Goal: Information Seeking & Learning: Find specific page/section

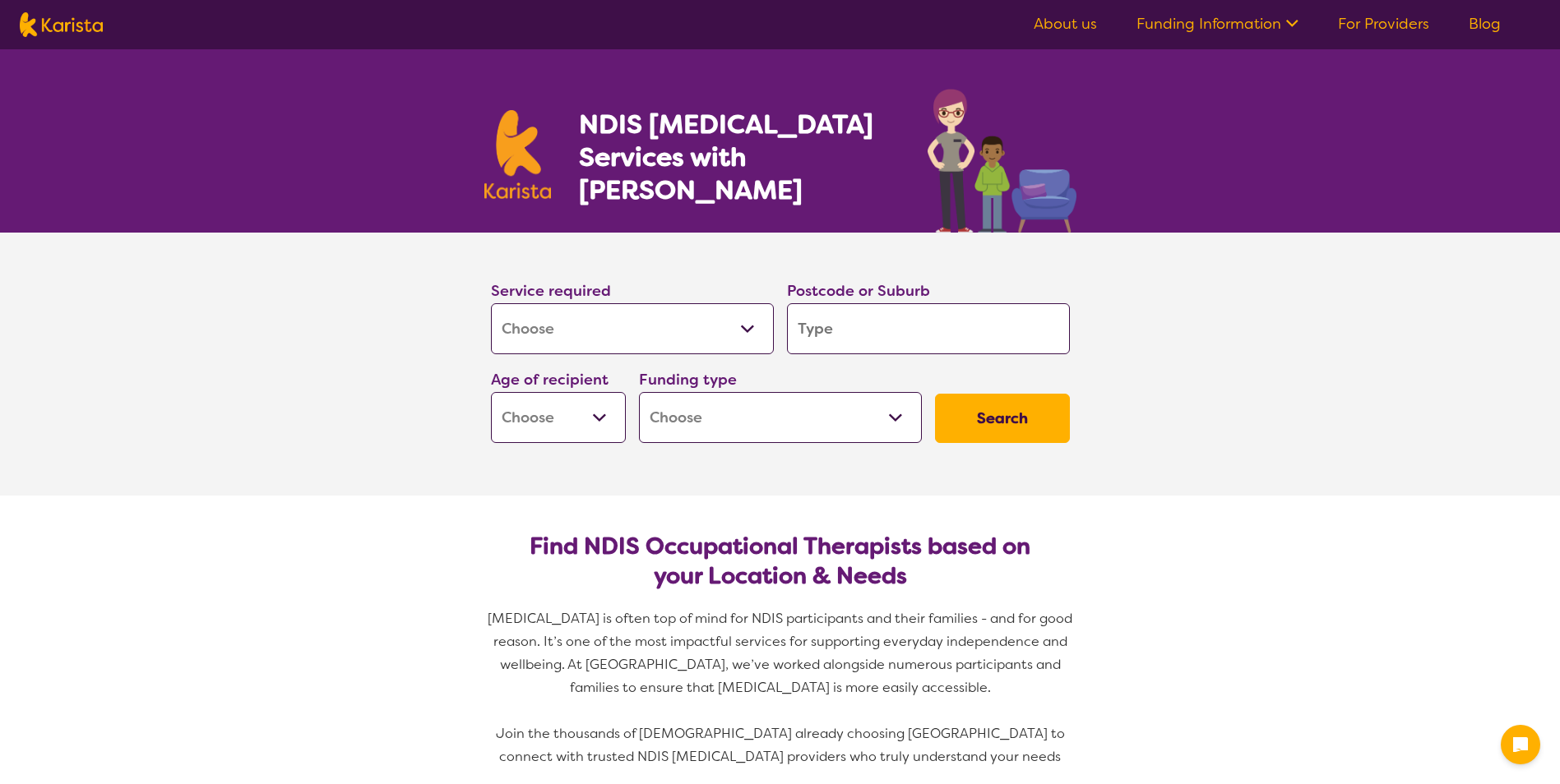
select select "[MEDICAL_DATA]"
click at [898, 335] on input "search" at bounding box center [929, 328] width 283 height 51
type input "b"
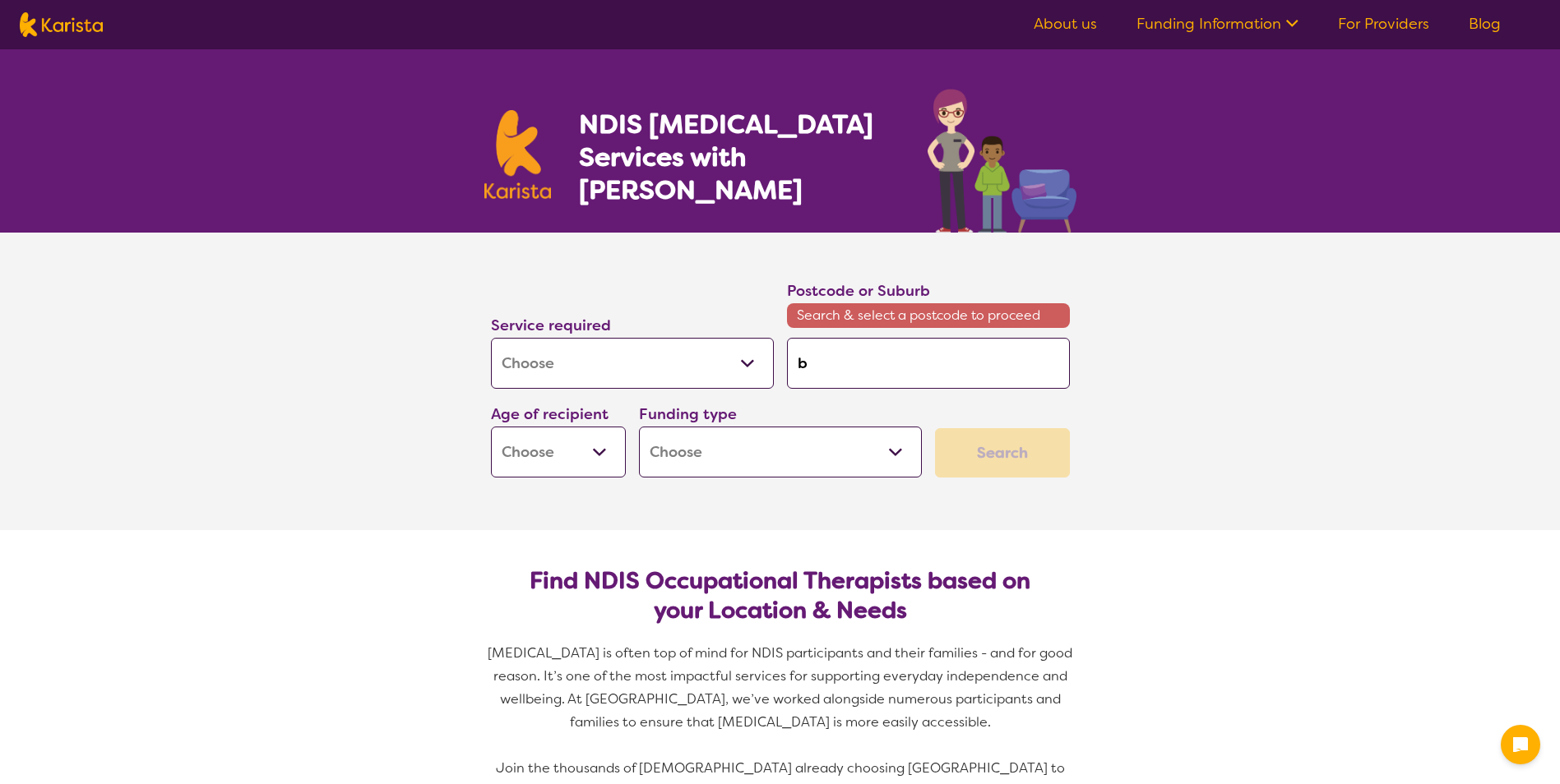
type input "be"
type input "bee"
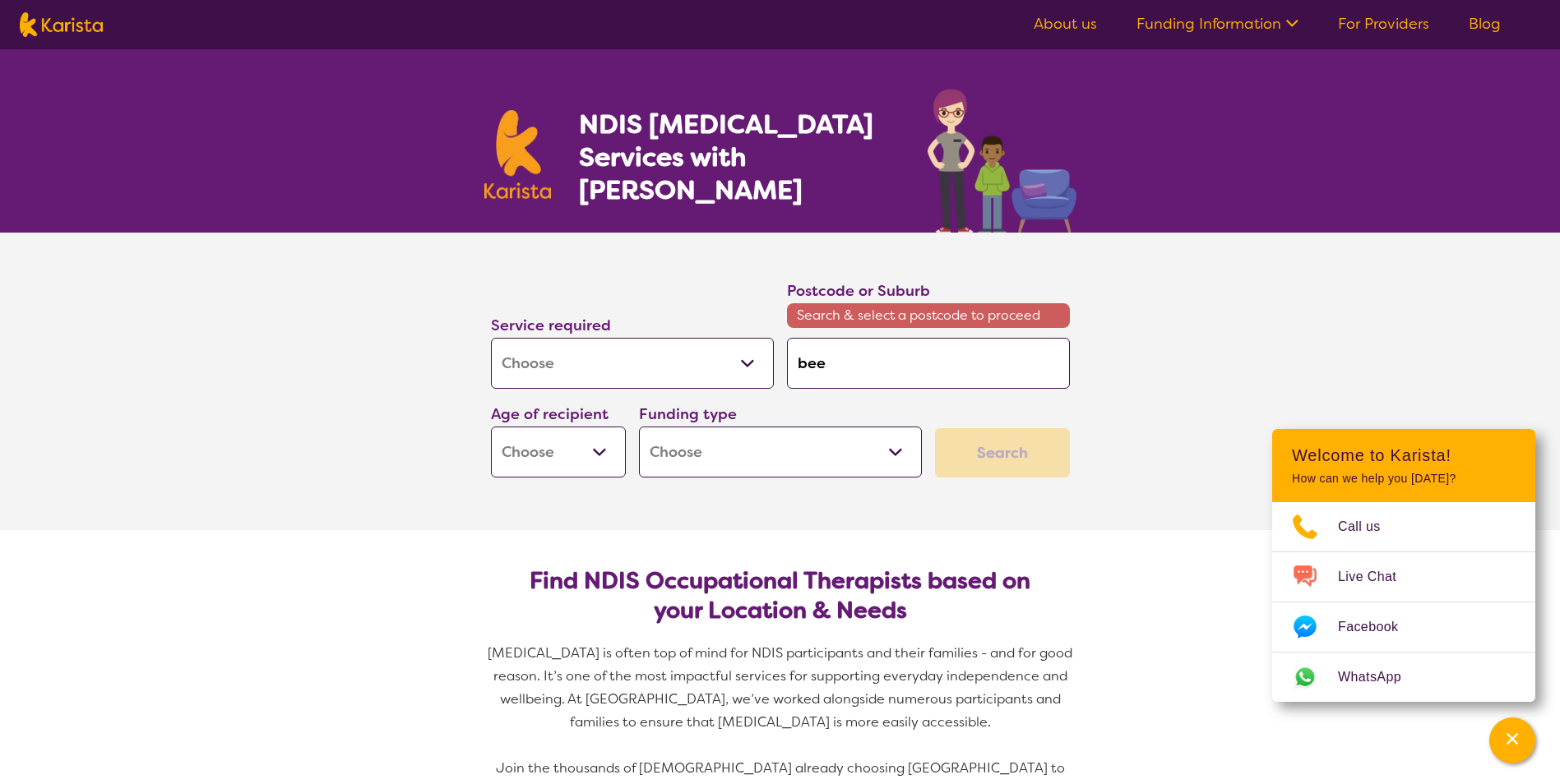
type input "bee"
type input "beec"
type input "beech"
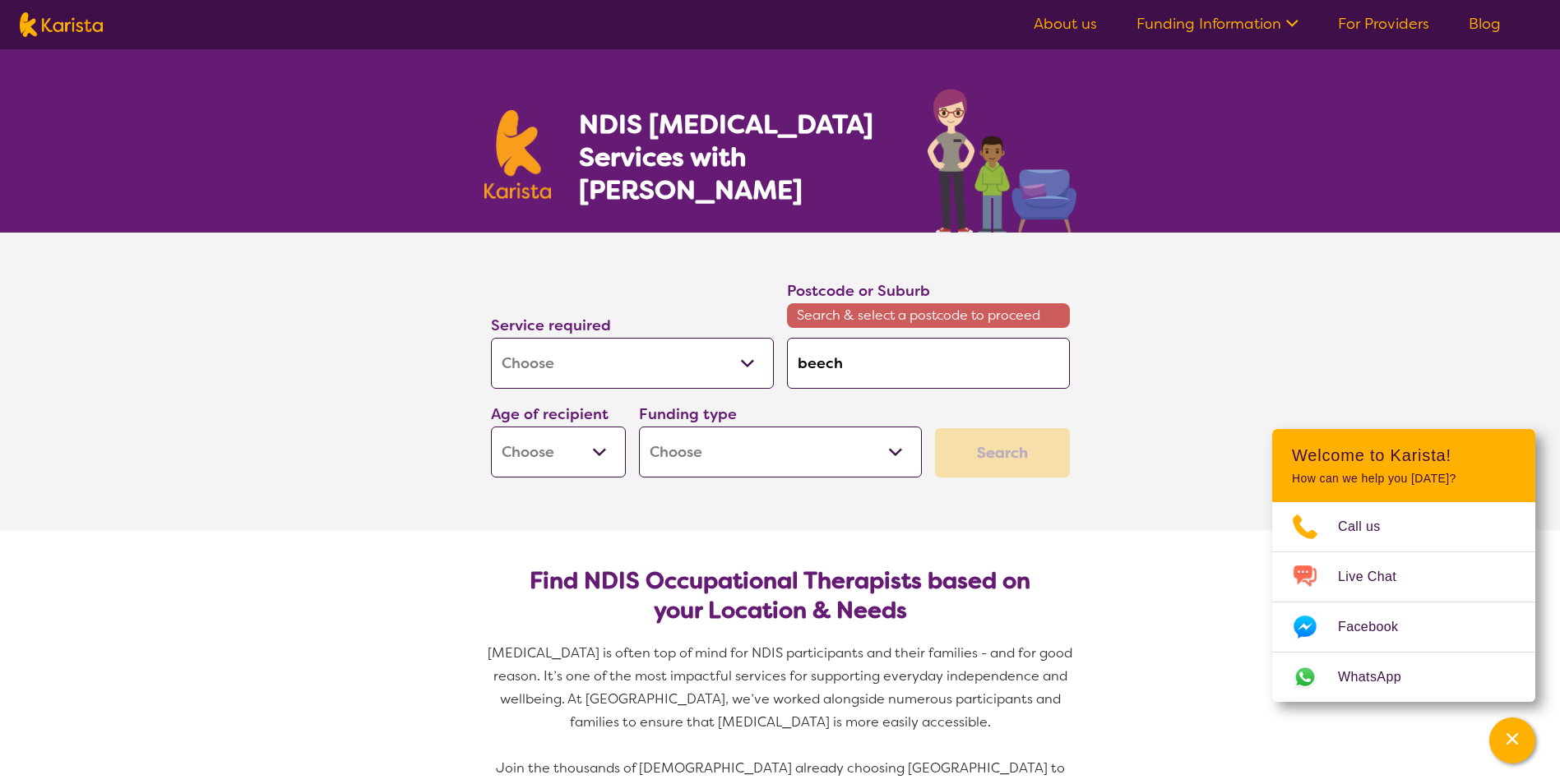
type input "beechb"
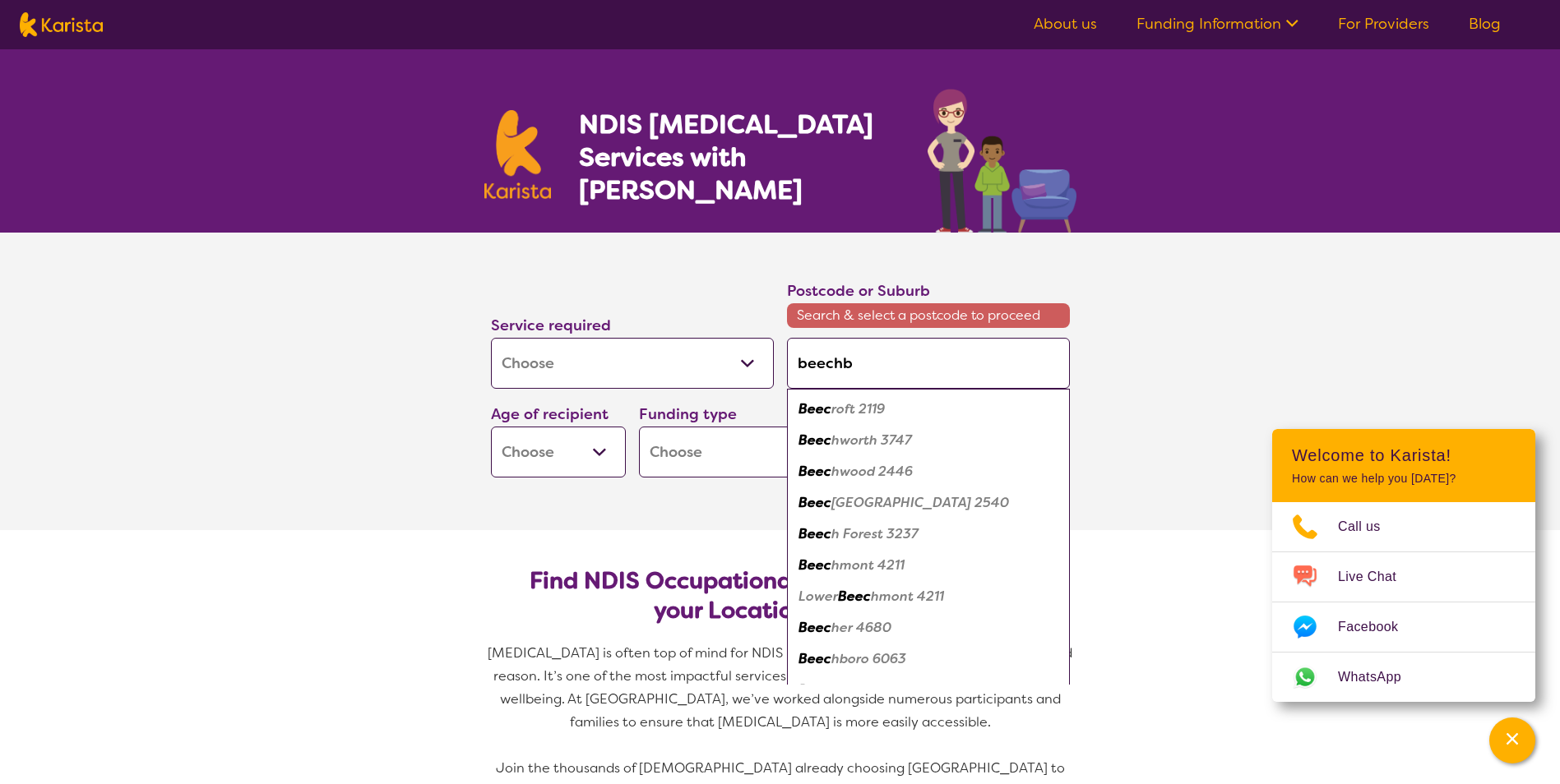
type input "beechbo"
type input "beechbor"
type input "beechboro"
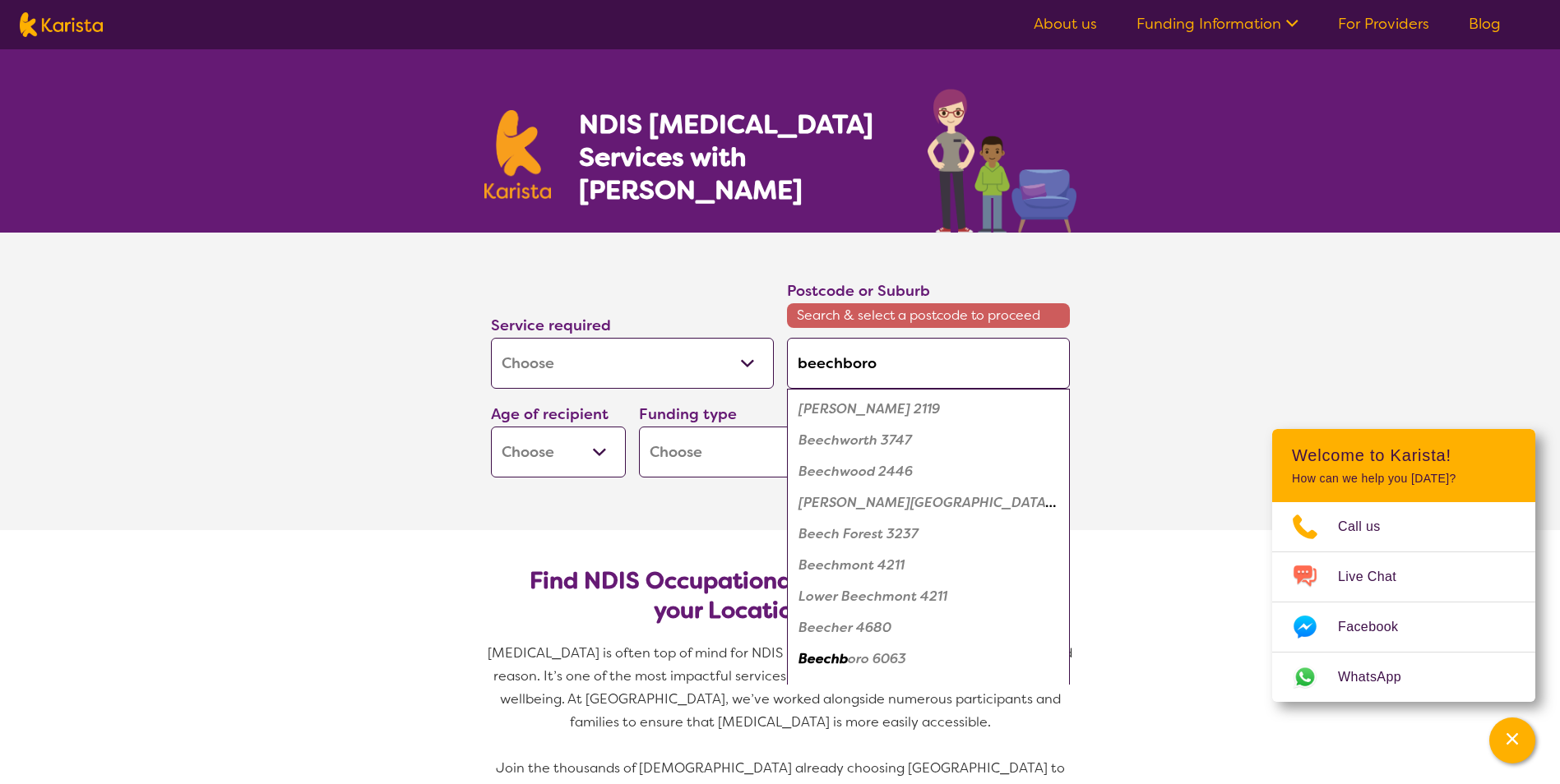
type input "beechboro"
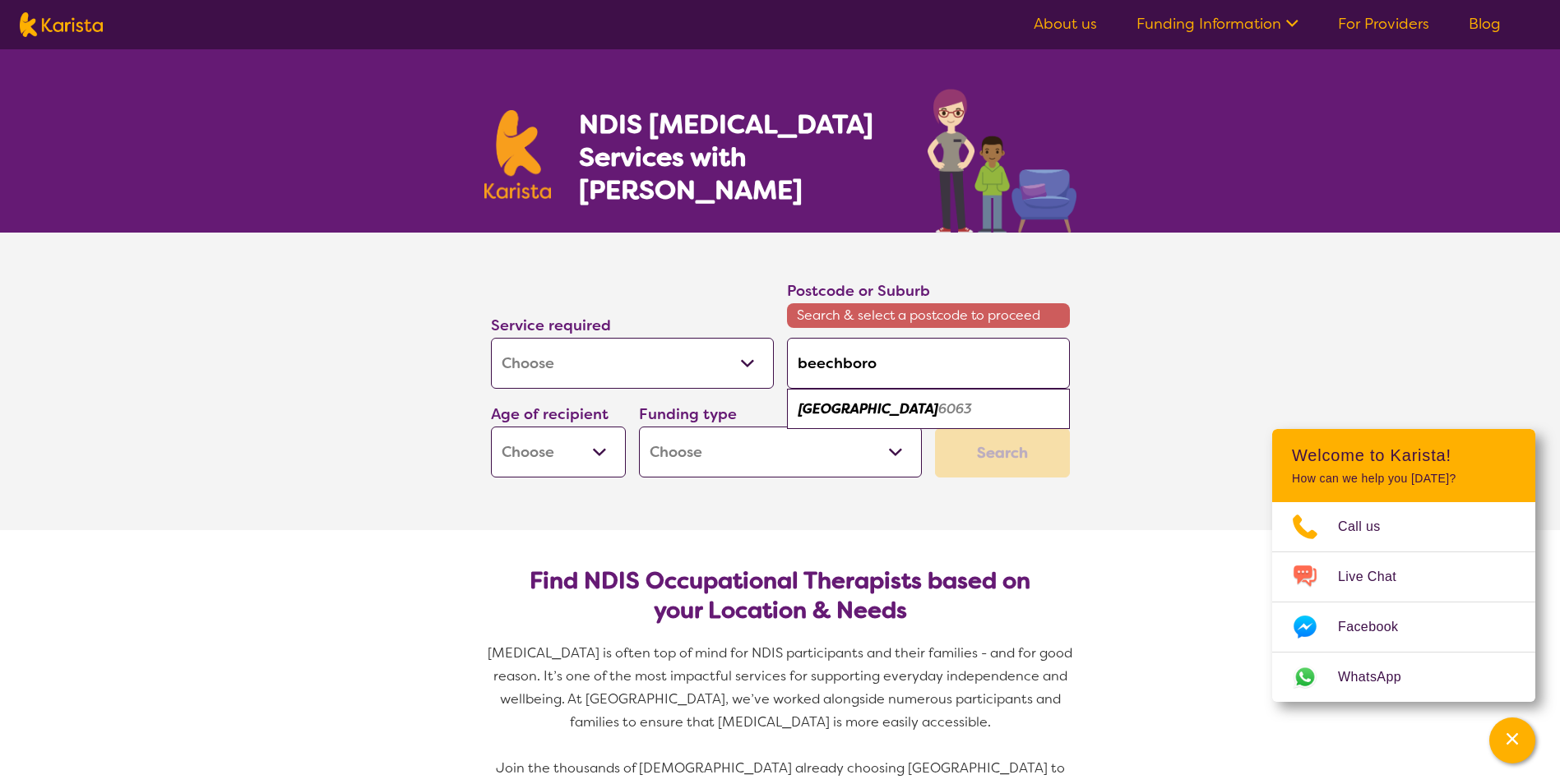
click at [908, 415] on div "Beechboro 6063" at bounding box center [928, 408] width 266 height 31
type input "6063"
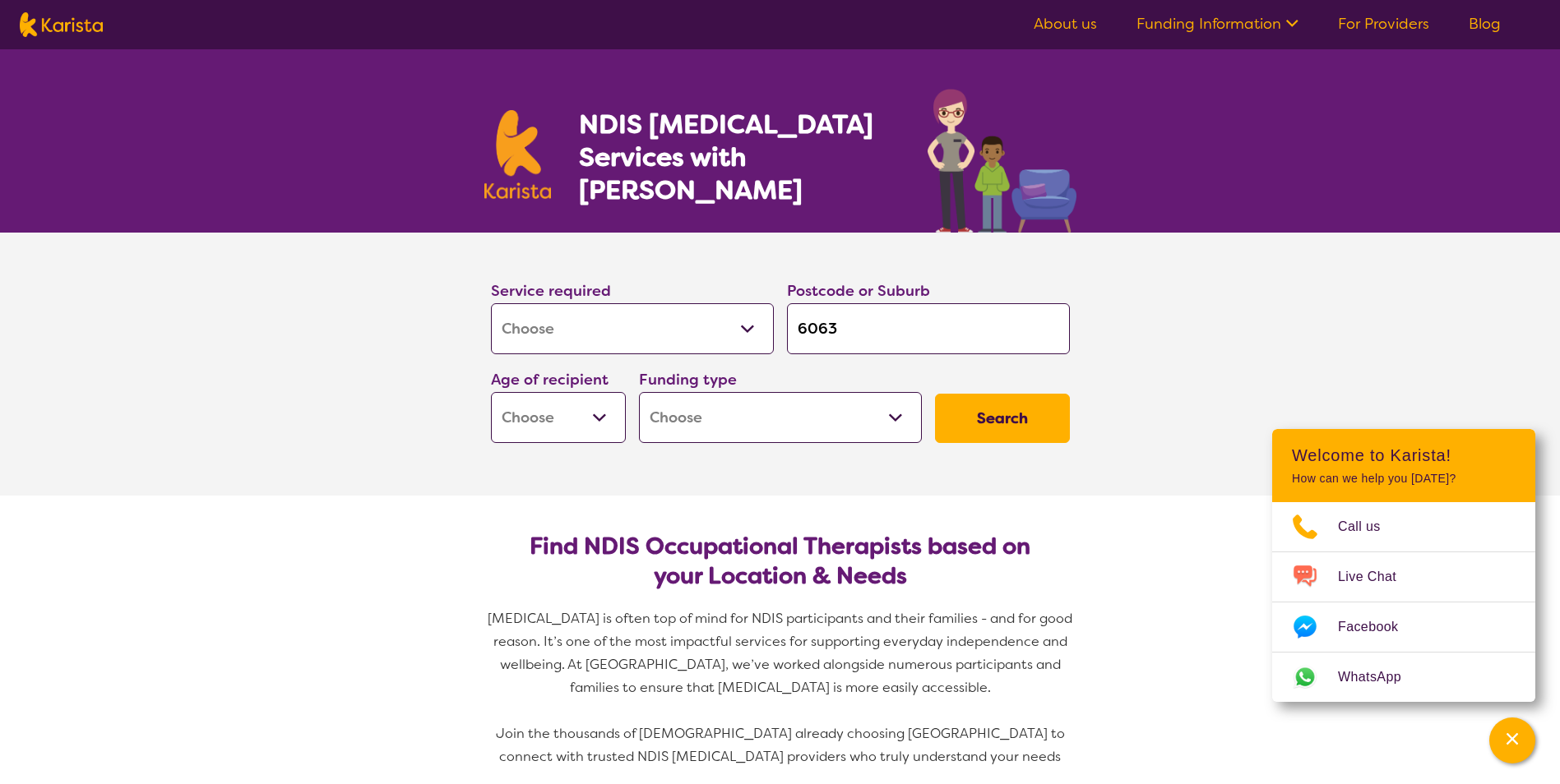
click at [602, 412] on select "Early Childhood - 0 to 9 Child - 10 to 11 Adolescent - 12 to 17 Adult - 18 to 6…" at bounding box center [557, 417] width 134 height 51
select select "CH"
click at [491, 392] on select "Early Childhood - 0 to 9 Child - 10 to 11 Adolescent - 12 to 17 Adult - 18 to 6…" at bounding box center [557, 417] width 134 height 51
select select "CH"
click at [895, 415] on select "Home Care Package (HCP) National Disability Insurance Scheme (NDIS) I don't know" at bounding box center [781, 417] width 283 height 51
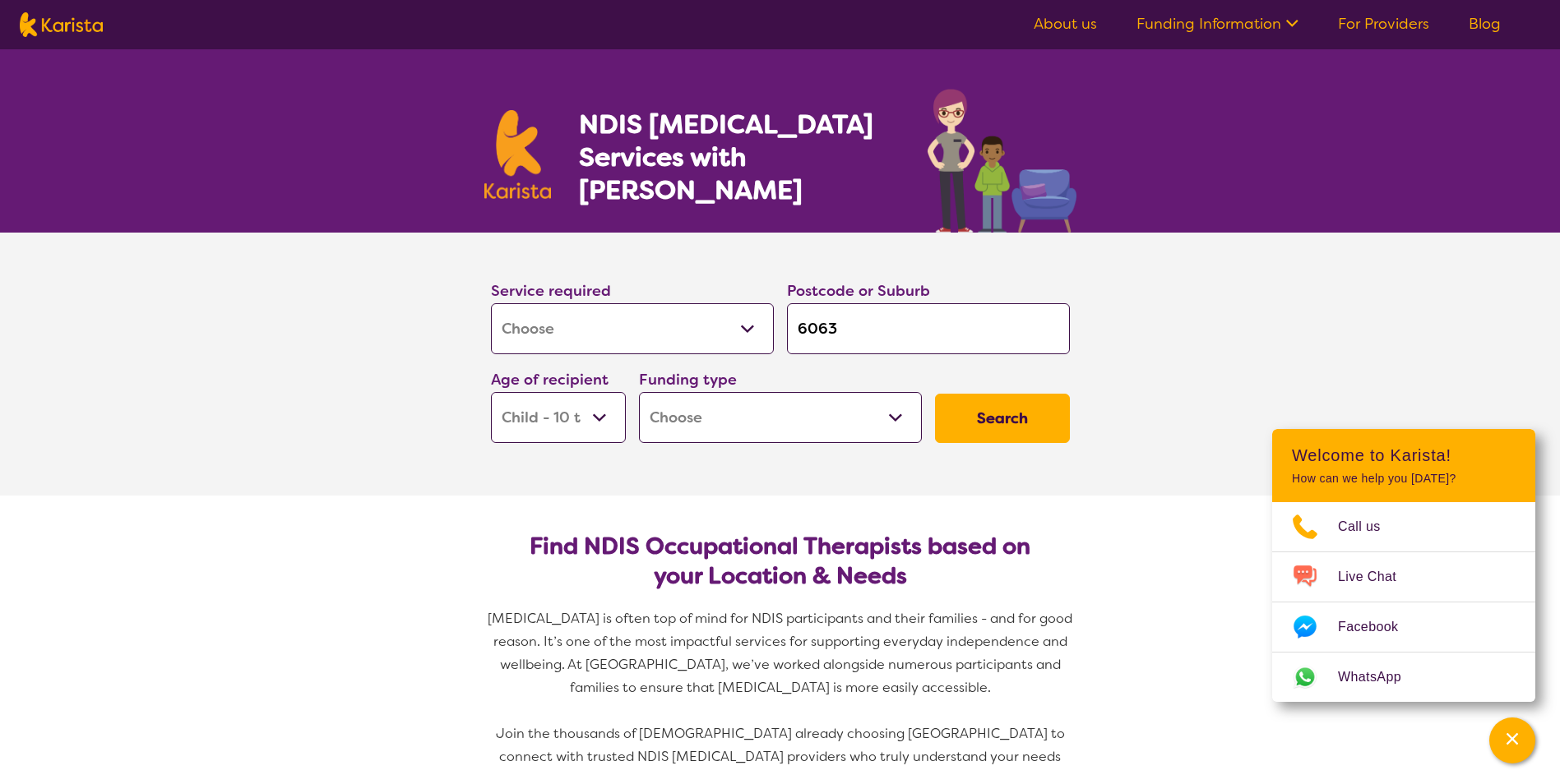
select select "NDIS"
click at [639, 392] on select "Home Care Package (HCP) National Disability Insurance Scheme (NDIS) I don't know" at bounding box center [781, 417] width 283 height 51
select select "NDIS"
click at [1028, 404] on button "Search" at bounding box center [1002, 417] width 134 height 49
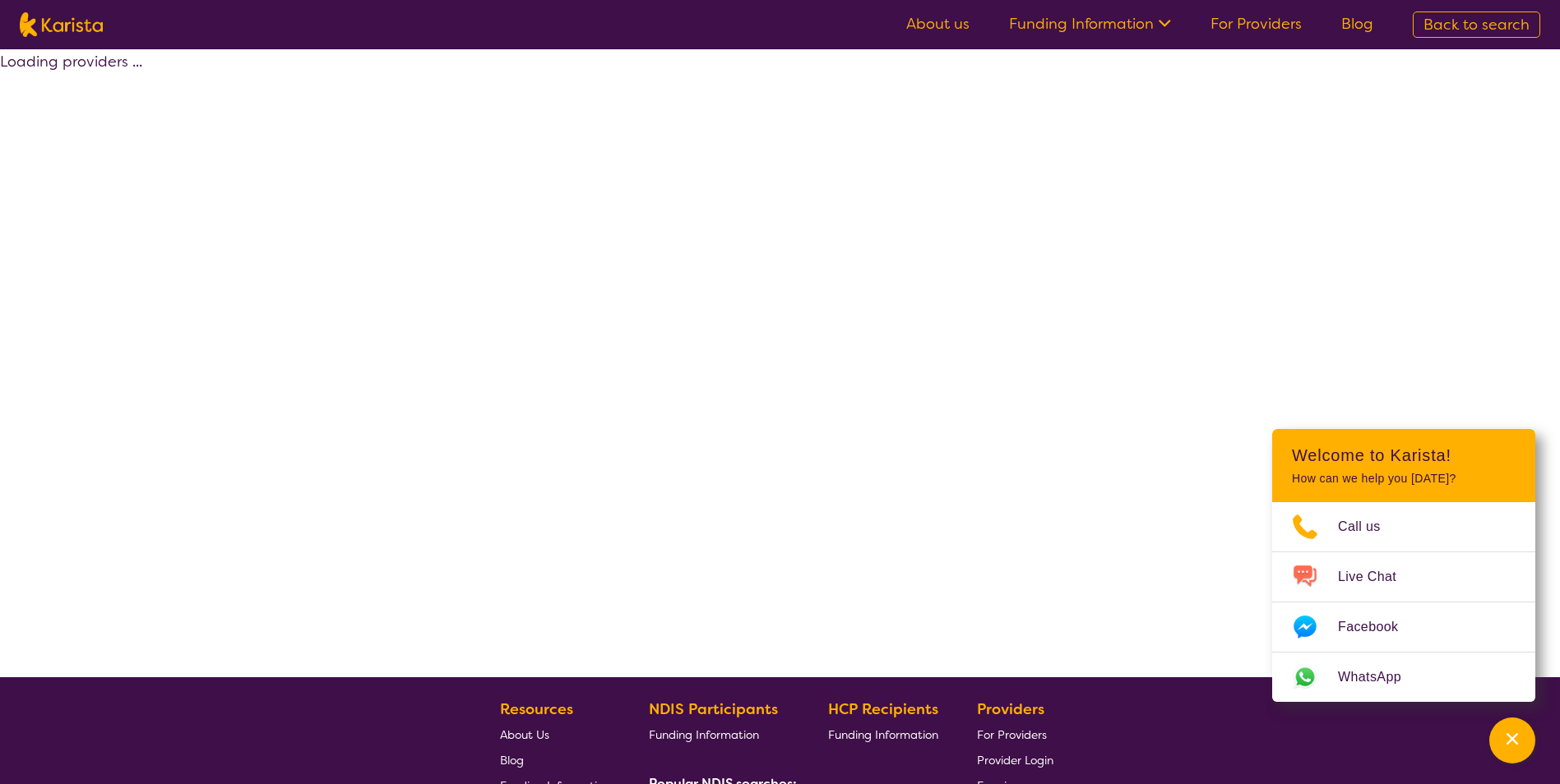
select select "by_score"
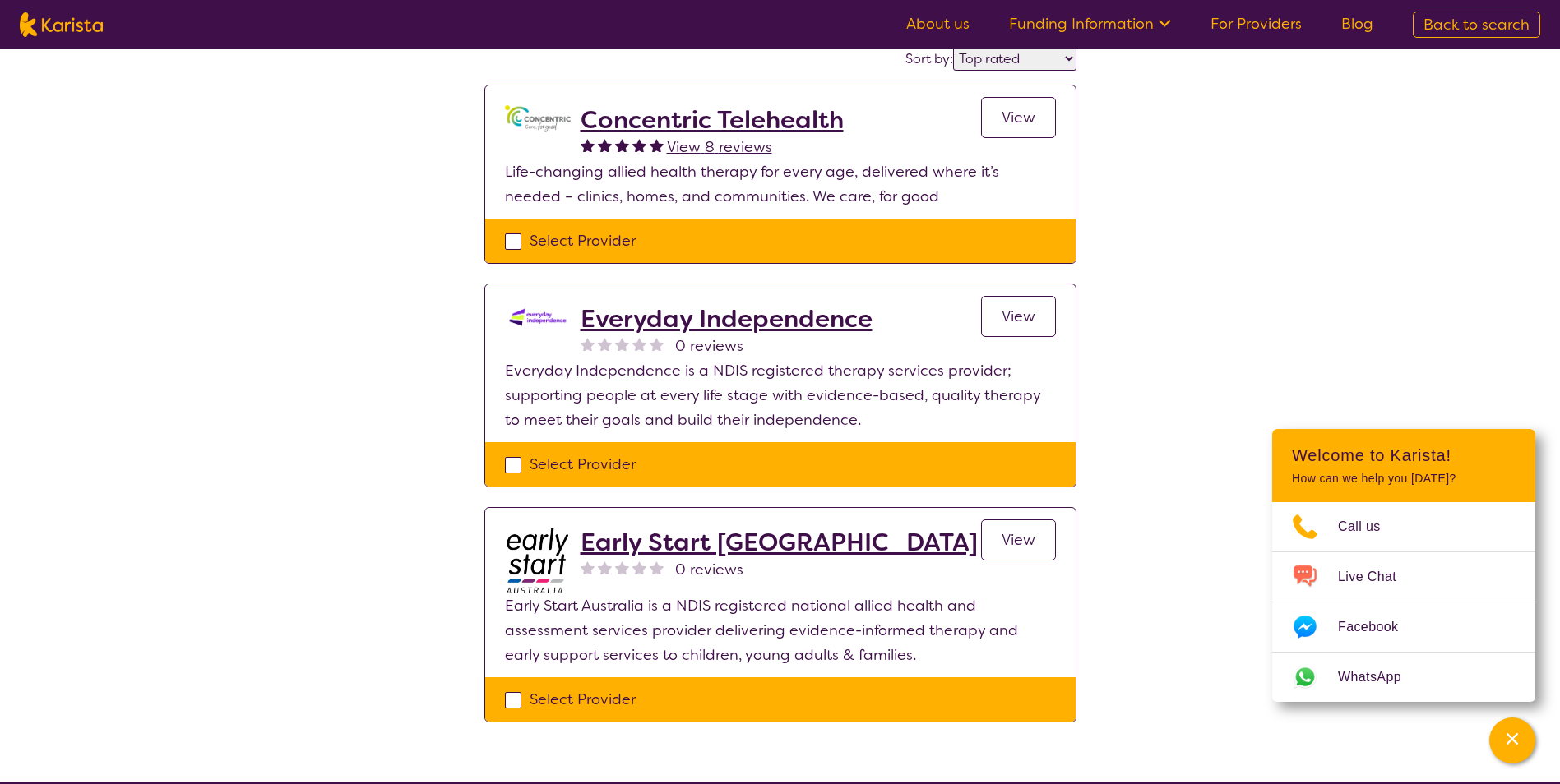
scroll to position [165, 0]
